Goal: Check status: Check status

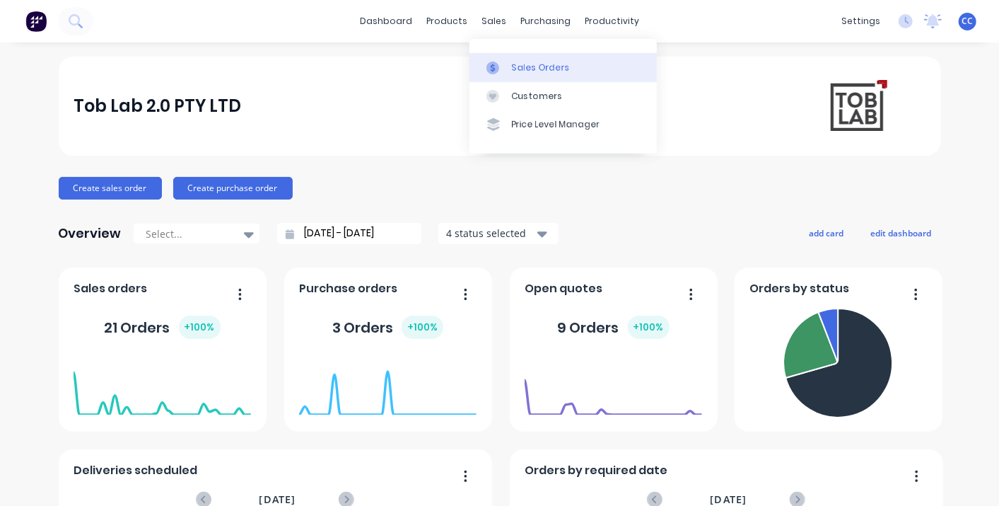
click at [531, 67] on div "Sales Orders" at bounding box center [541, 68] width 58 height 13
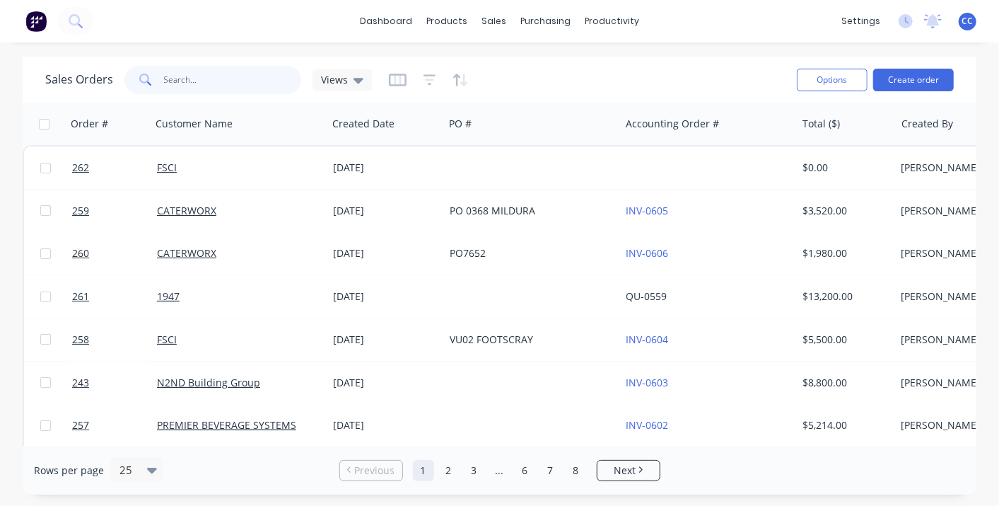
click at [214, 81] on input "text" at bounding box center [233, 80] width 138 height 28
type input "258"
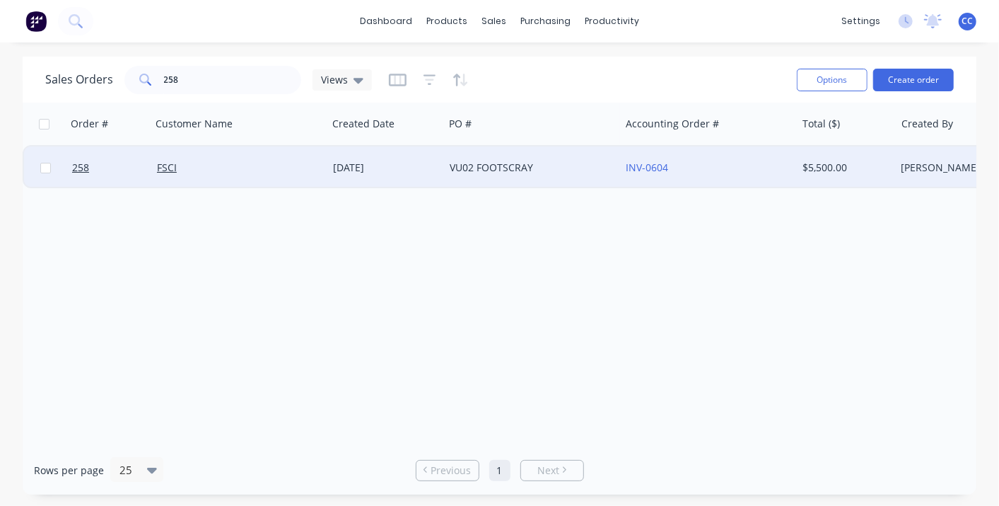
click at [248, 161] on div "FSCI" at bounding box center [235, 168] width 157 height 14
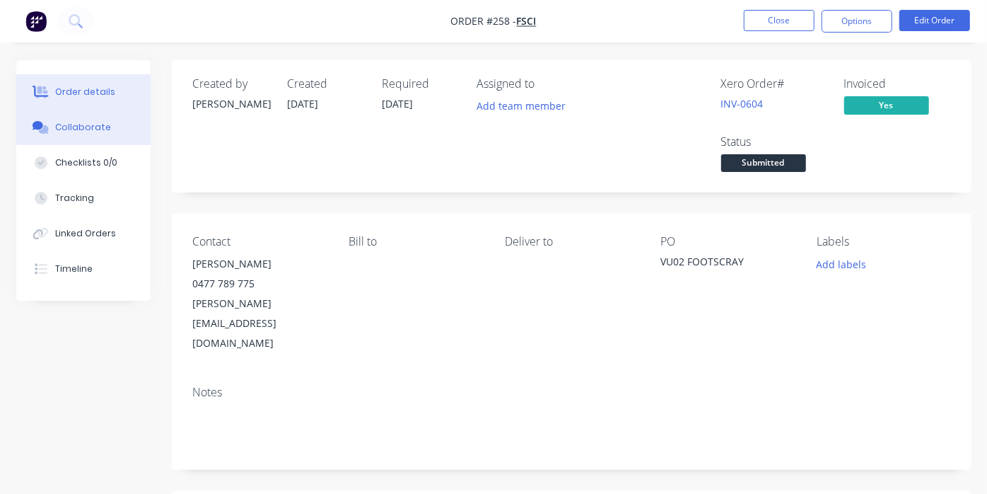
click at [80, 125] on div "Collaborate" at bounding box center [83, 127] width 56 height 13
